Goal: Navigation & Orientation: Find specific page/section

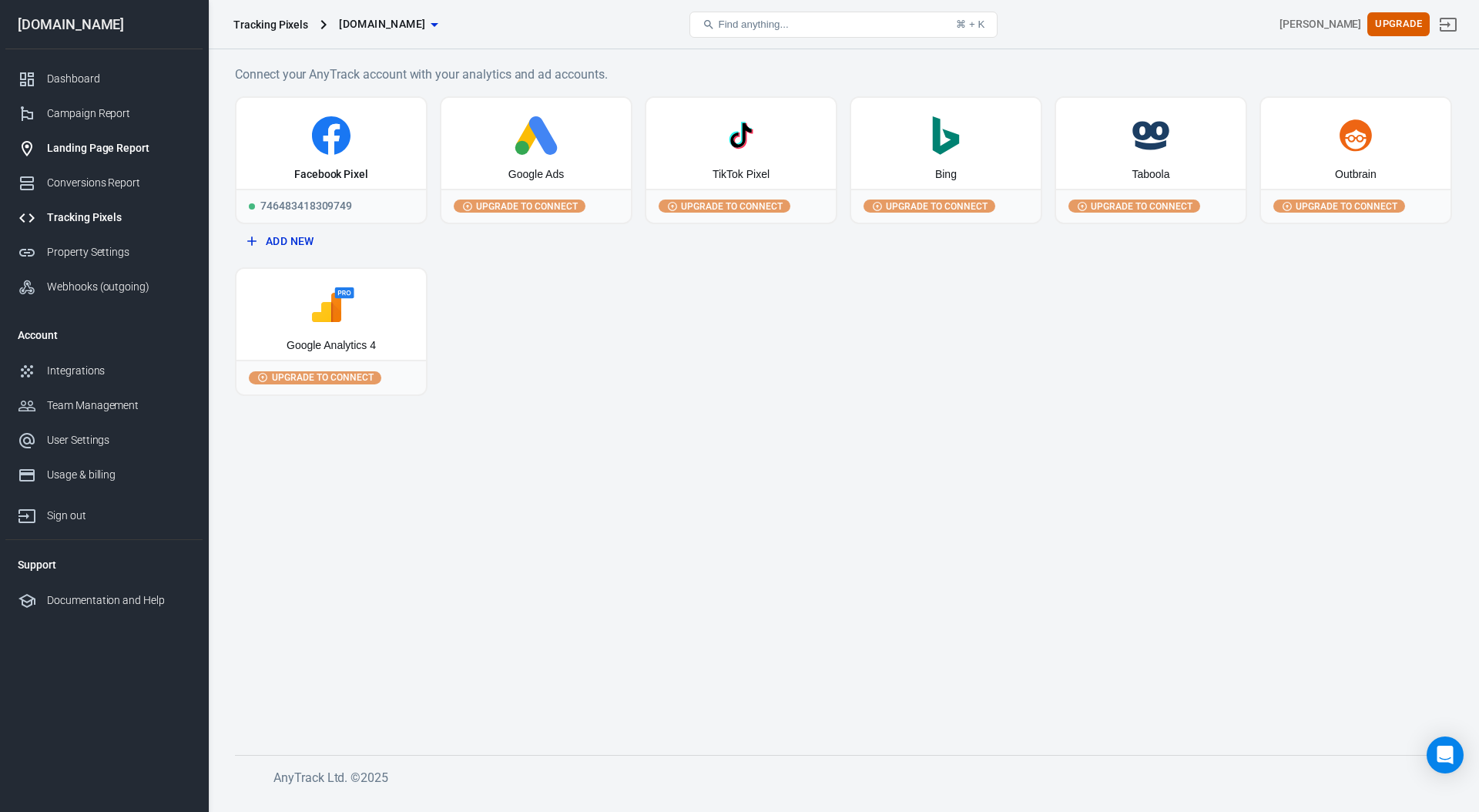
click at [87, 139] on link "Landing Page Report" at bounding box center [105, 148] width 197 height 34
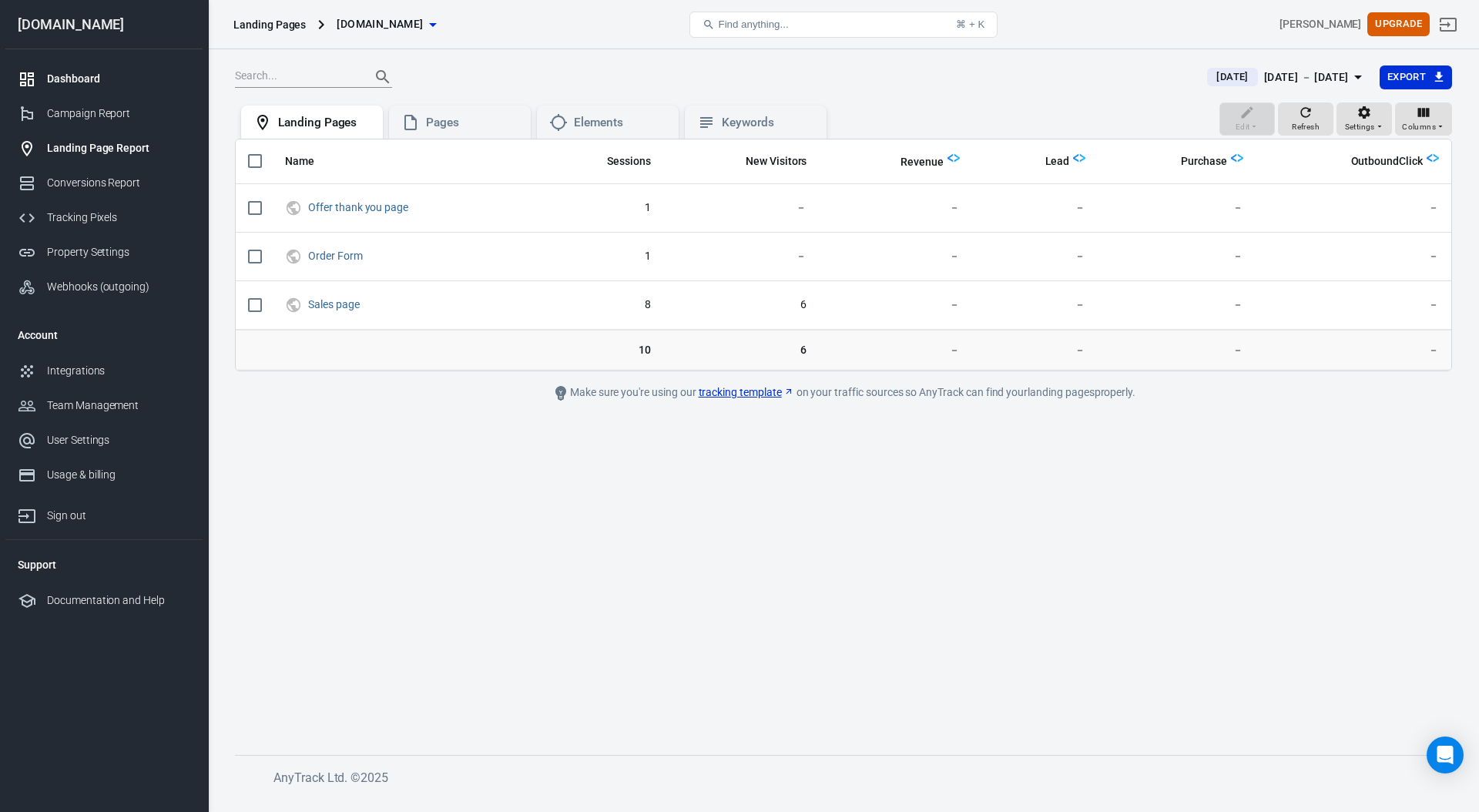
click at [58, 73] on div "Dashboard" at bounding box center [118, 78] width 144 height 17
